Goal: Task Accomplishment & Management: Manage account settings

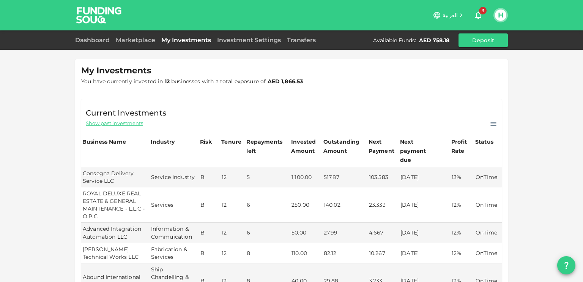
scroll to position [342, 0]
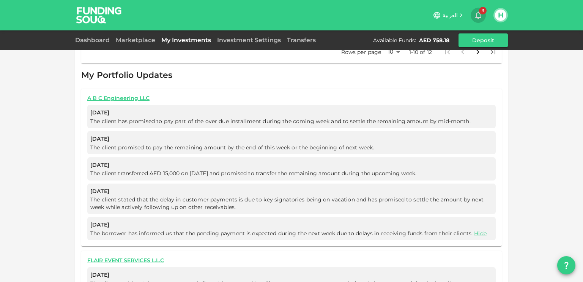
drag, startPoint x: 0, startPoint y: 0, endPoint x: 473, endPoint y: 14, distance: 473.4
click at [473, 14] on button "3" at bounding box center [478, 15] width 15 height 15
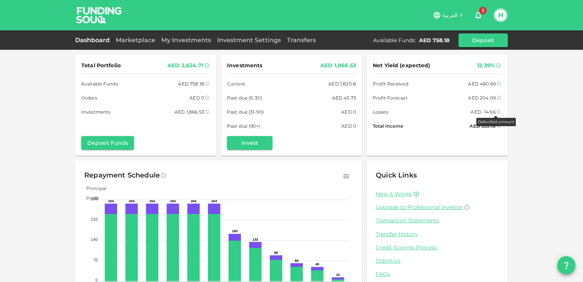
click at [496, 109] on icon at bounding box center [498, 111] width 5 height 5
click at [426, 118] on div "Net Yield (expected) 12.39% Profit Received AED 480.69 Profit Forecast AED 204.…" at bounding box center [437, 95] width 129 height 69
click at [428, 107] on div "Net Yield (expected) 12.39% Profit Received AED 480.69 Profit Forecast AED 204.…" at bounding box center [437, 95] width 129 height 69
